Goal: Task Accomplishment & Management: Use online tool/utility

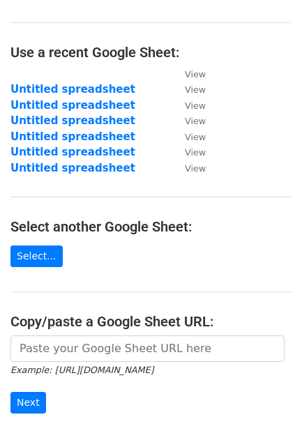
scroll to position [77, 0]
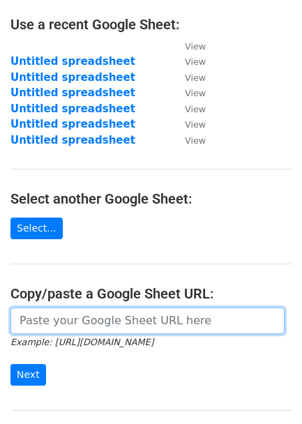
click at [87, 323] on input "url" at bounding box center [147, 320] width 274 height 26
paste input "[URL][DOMAIN_NAME]"
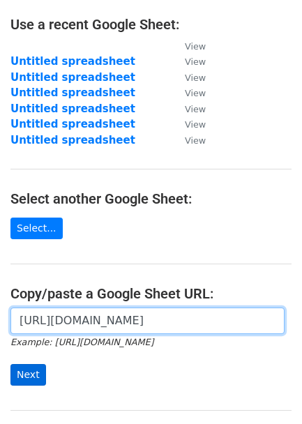
type input "[URL][DOMAIN_NAME]"
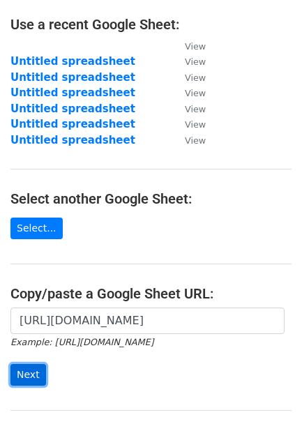
click at [33, 372] on input "Next" at bounding box center [28, 375] width 36 height 22
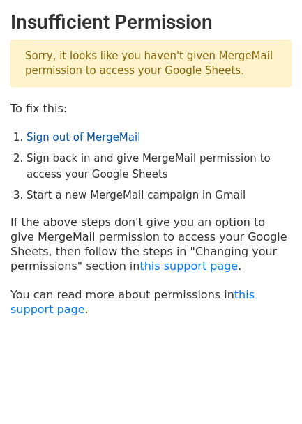
click at [72, 144] on link "Sign out of MergeMail" at bounding box center [83, 137] width 114 height 13
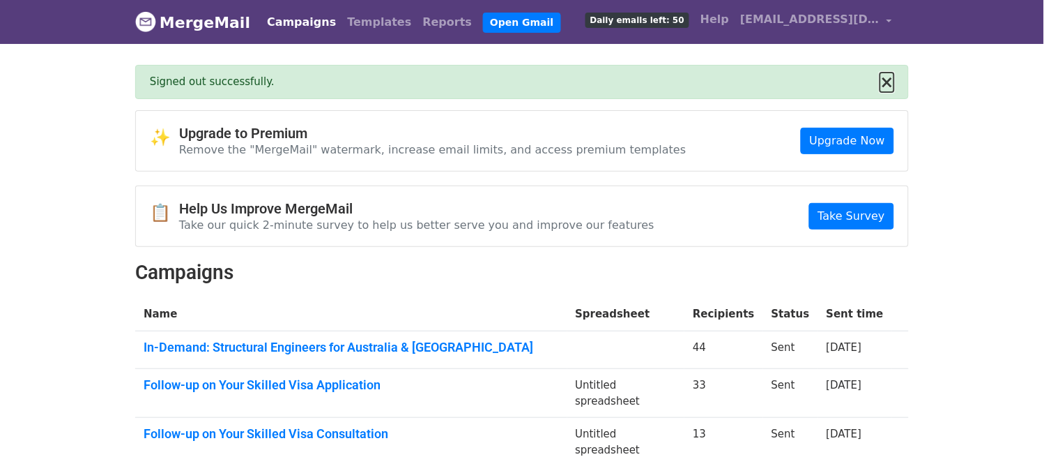
click at [890, 79] on button "×" at bounding box center [887, 82] width 14 height 17
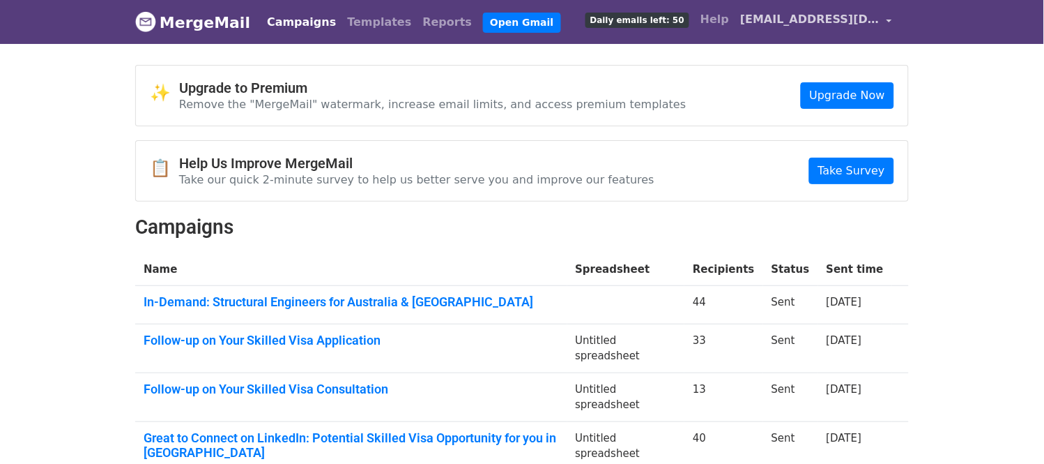
click at [877, 25] on span "acnconsult11@gmail.com" at bounding box center [809, 19] width 139 height 17
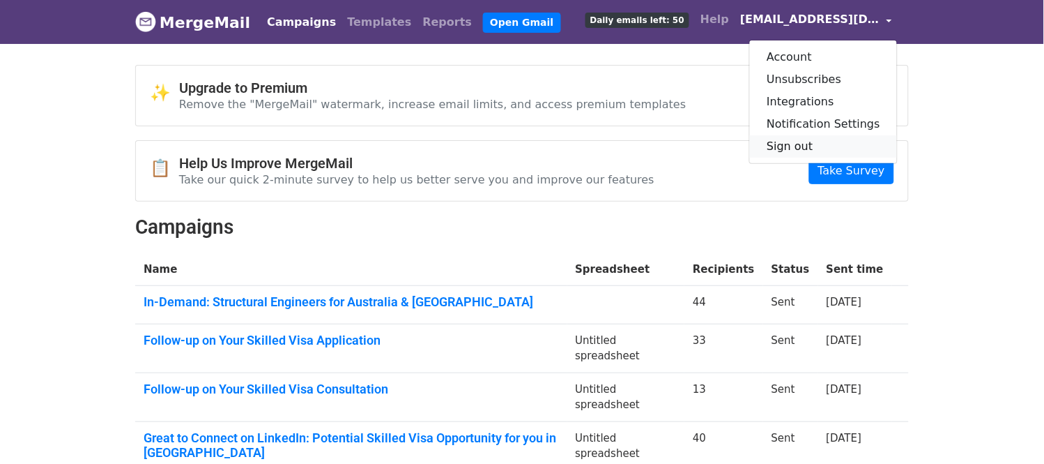
click at [817, 148] on link "Sign out" at bounding box center [823, 146] width 147 height 22
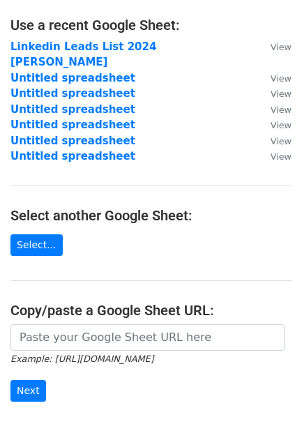
scroll to position [155, 0]
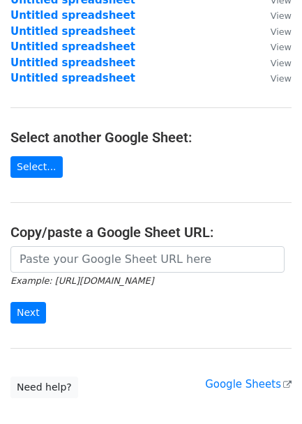
click at [79, 227] on main "Choose a Google Sheet Use one of the options below... Use a recent Google Sheet…" at bounding box center [151, 127] width 302 height 542
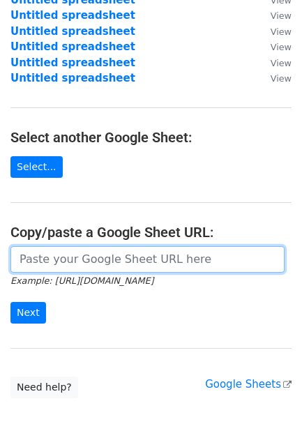
click at [74, 246] on input "url" at bounding box center [147, 259] width 274 height 26
paste input "[URL][DOMAIN_NAME]"
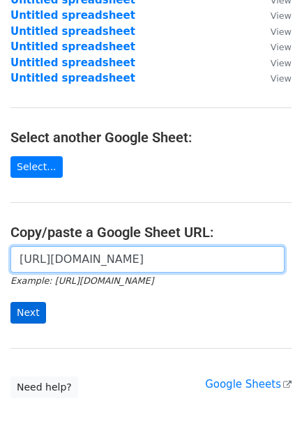
type input "https://docs.google.com/spreadsheets/d/1MoB4Aa7zYqKjOCs8fJ68e9F9o4Afx3nazPzrEUO…"
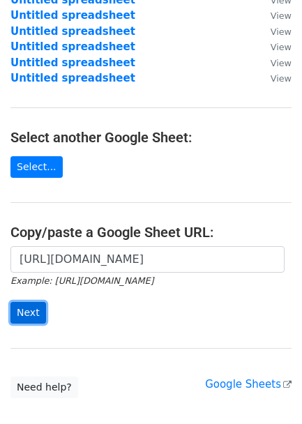
click at [32, 302] on input "Next" at bounding box center [28, 313] width 36 height 22
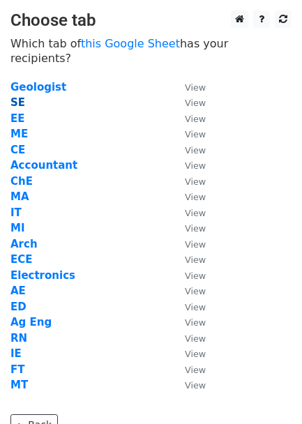
click at [15, 96] on strong "SE" at bounding box center [17, 102] width 15 height 13
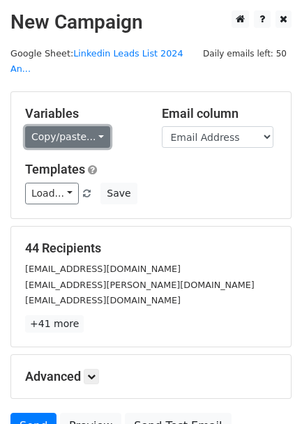
click at [58, 126] on link "Copy/paste..." at bounding box center [67, 137] width 85 height 22
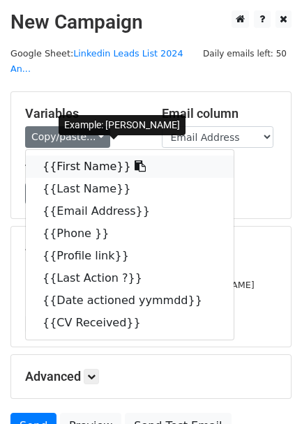
click at [70, 155] on link "{{First Name}}" at bounding box center [130, 166] width 208 height 22
